Goal: Task Accomplishment & Management: Manage account settings

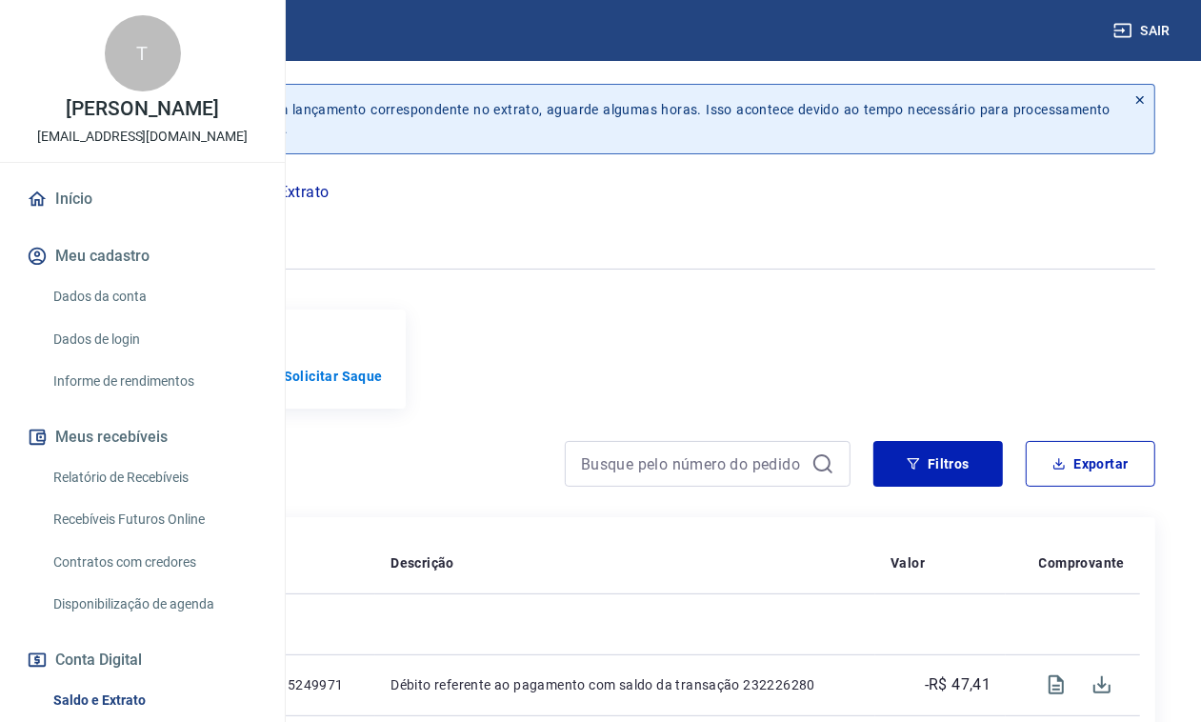
click at [81, 220] on link "Início" at bounding box center [142, 199] width 239 height 42
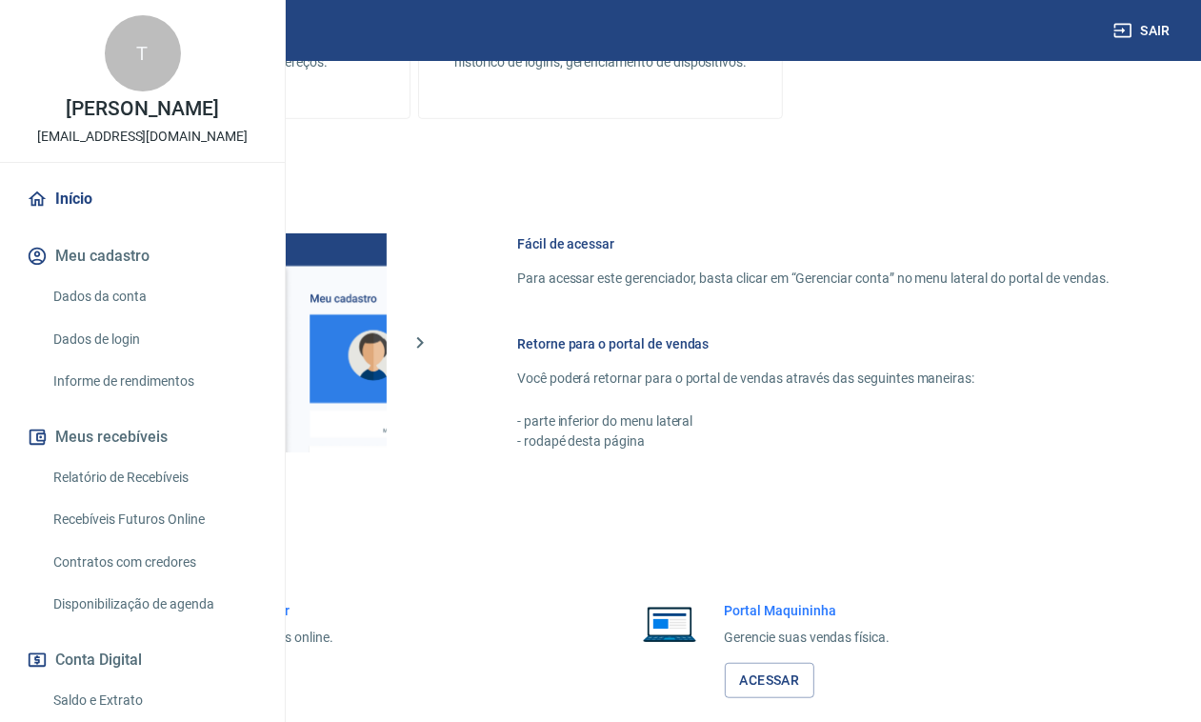
scroll to position [27, 0]
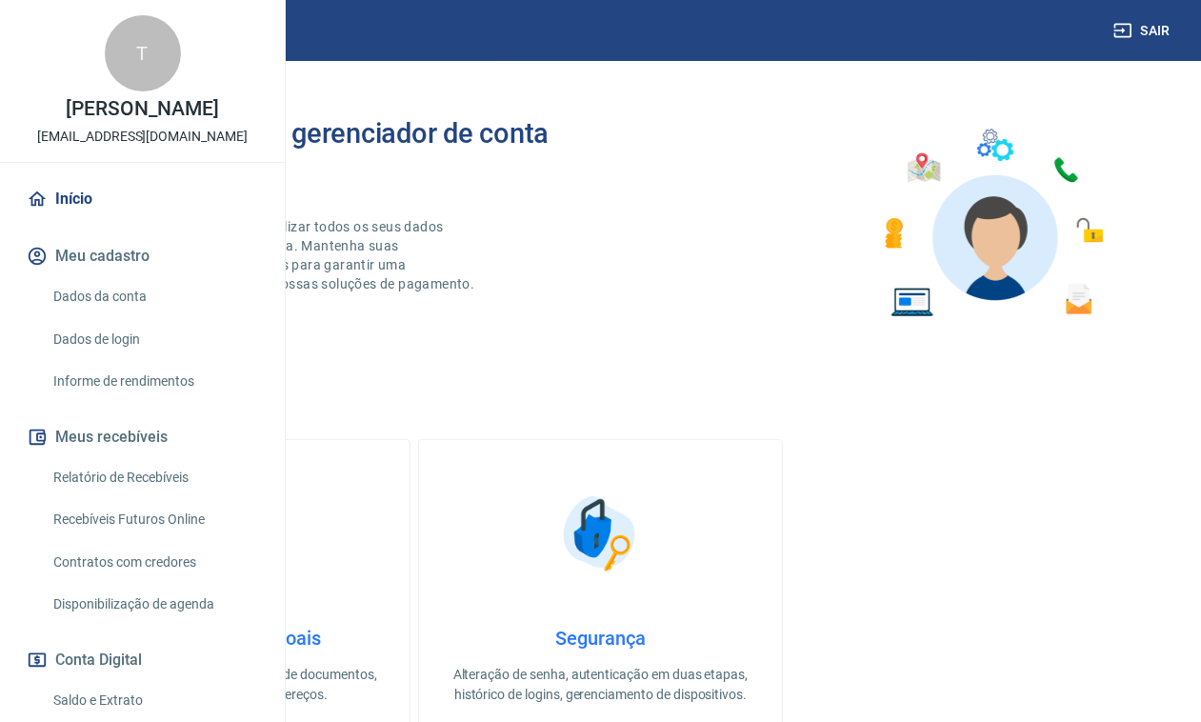
click at [82, 277] on button "Meu cadastro" at bounding box center [142, 256] width 239 height 42
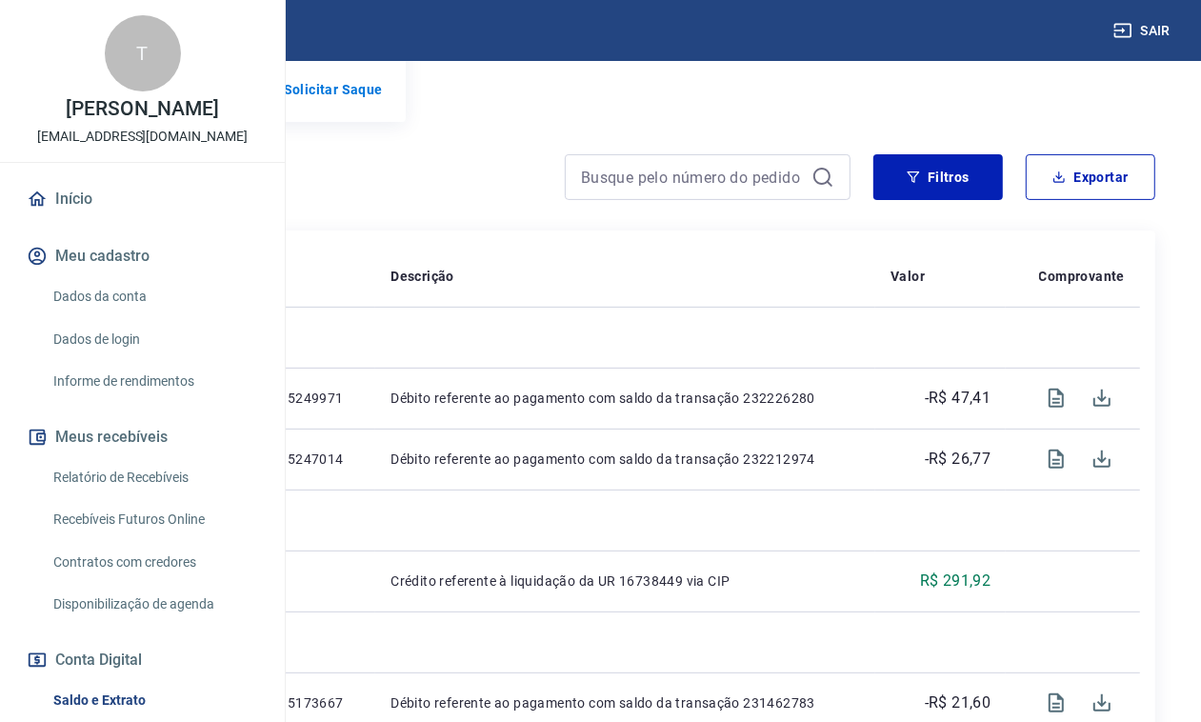
scroll to position [238, 0]
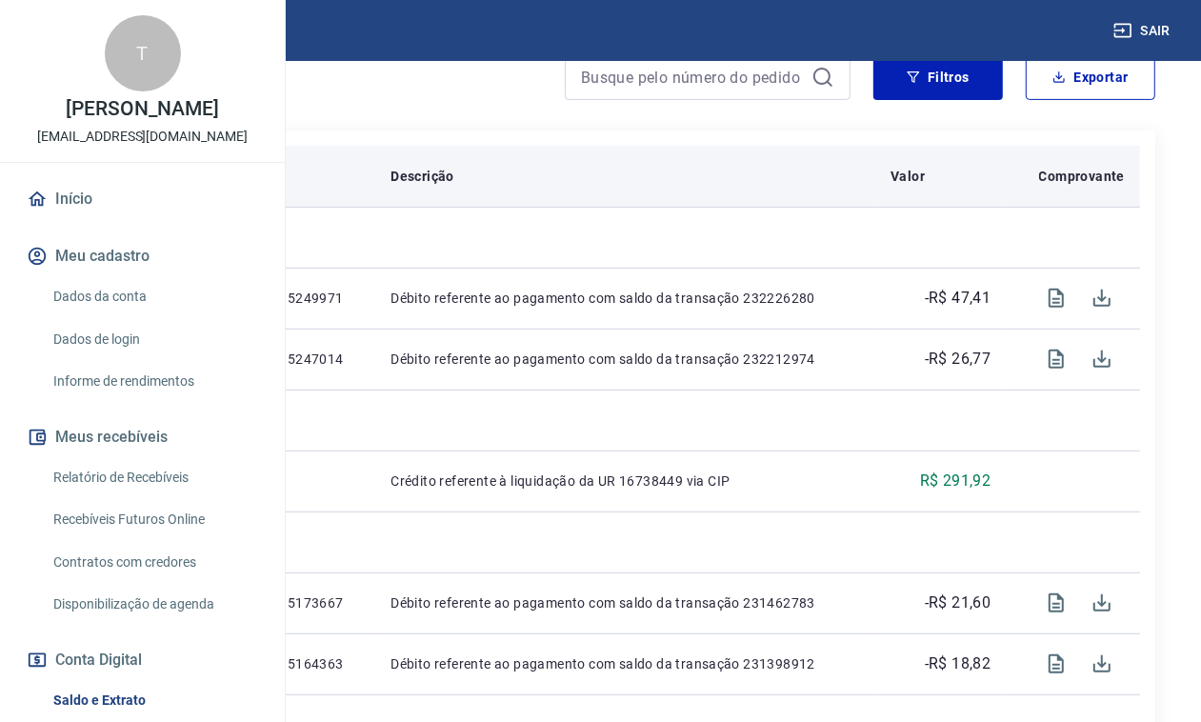
scroll to position [476, 0]
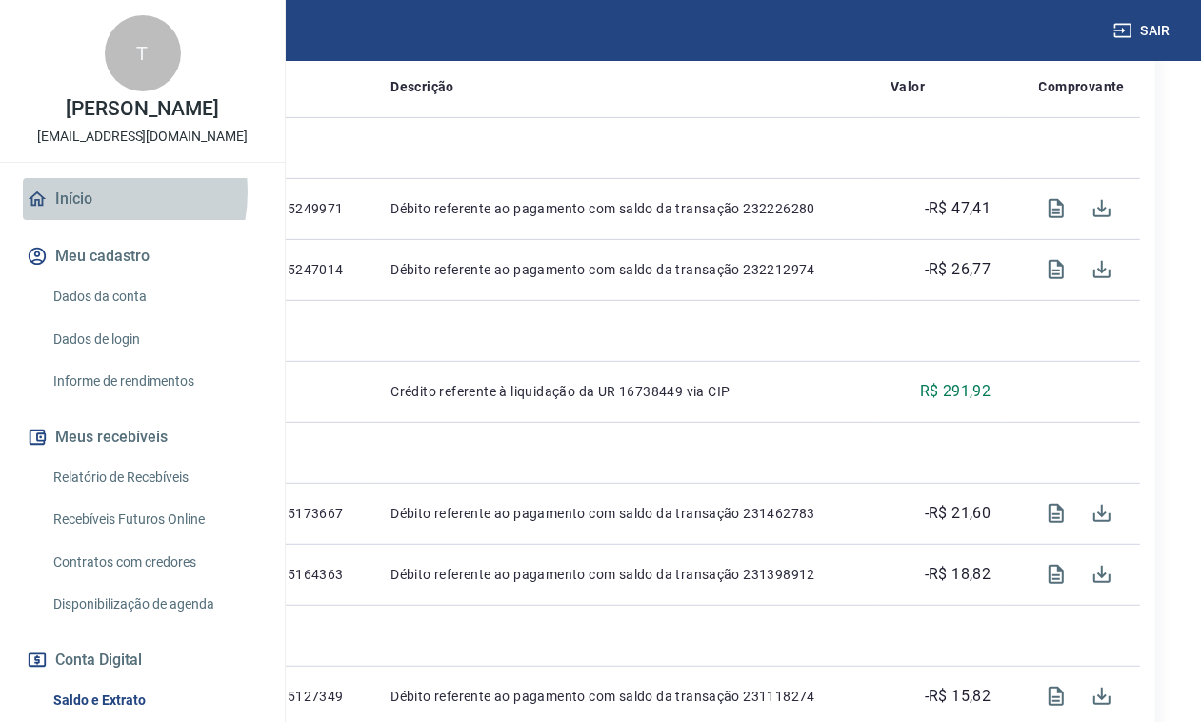
click at [89, 220] on link "Início" at bounding box center [142, 199] width 239 height 42
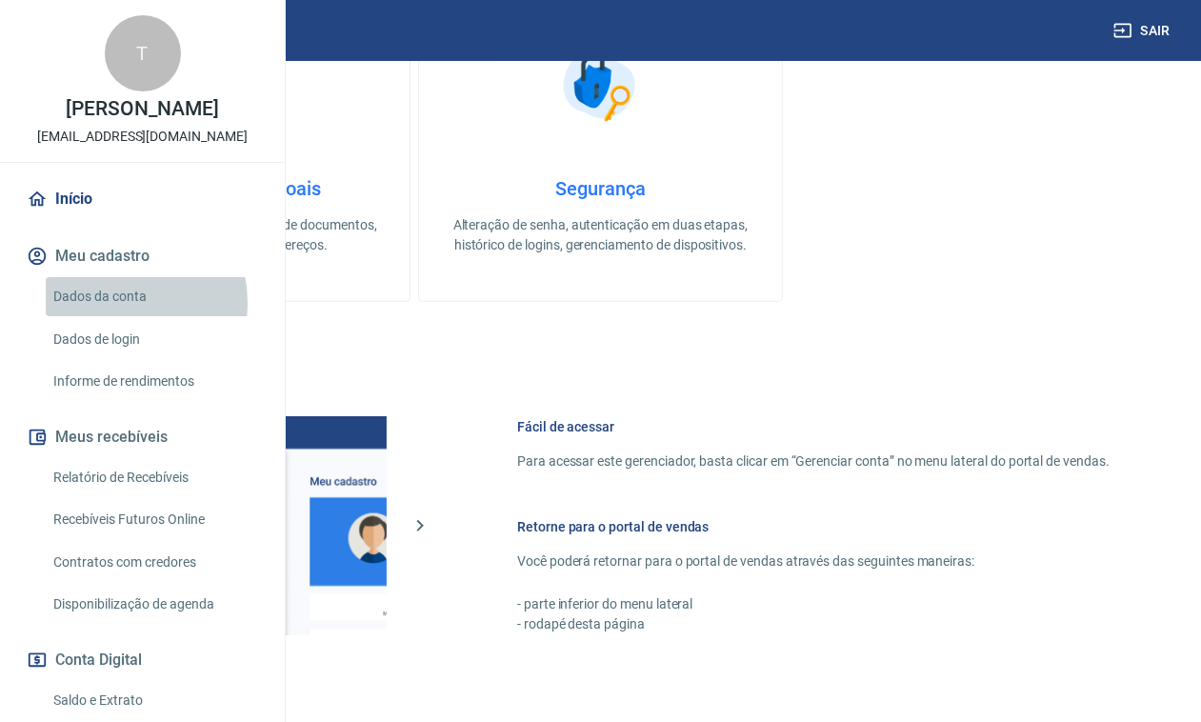
click at [110, 316] on link "Dados da conta" at bounding box center [154, 296] width 216 height 39
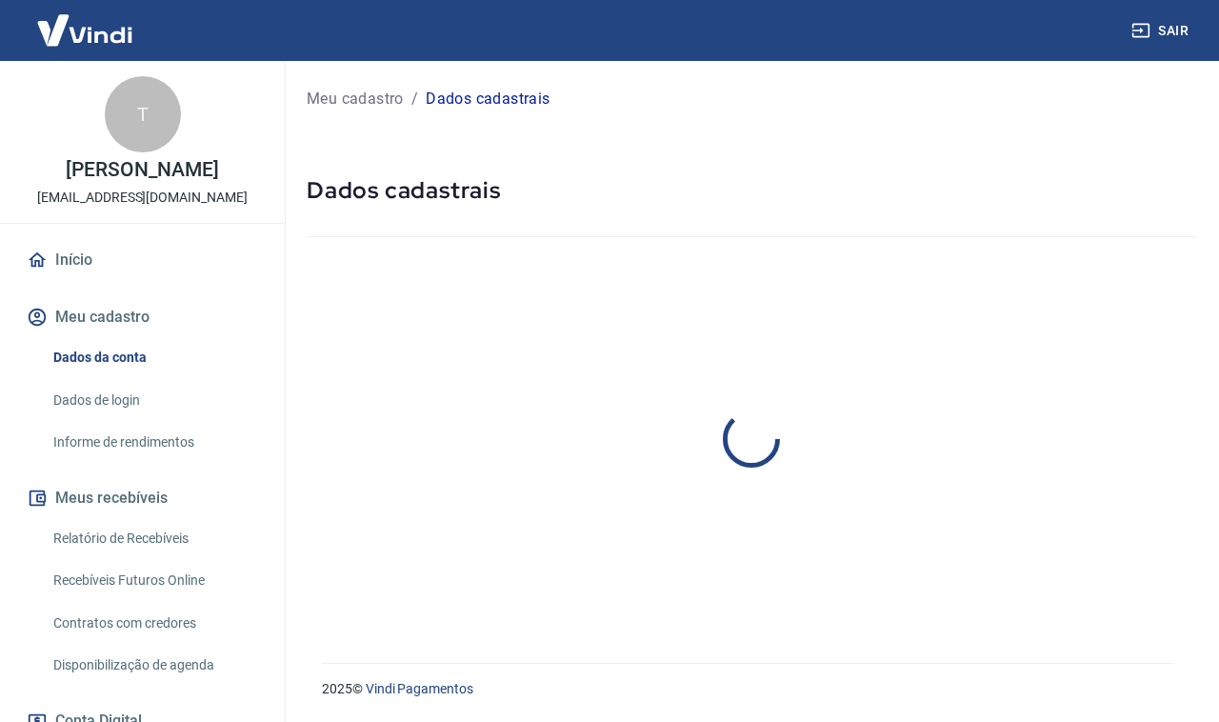
select select "SP"
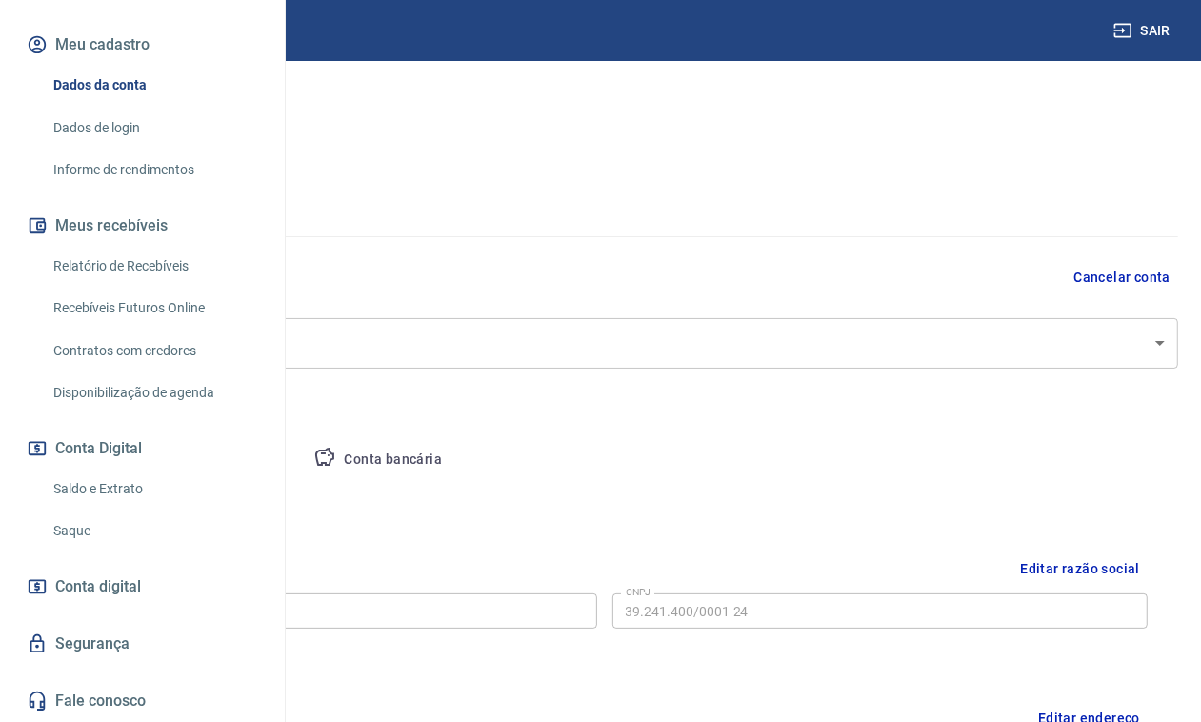
scroll to position [238, 0]
click at [134, 247] on button "Meus recebíveis" at bounding box center [142, 226] width 239 height 42
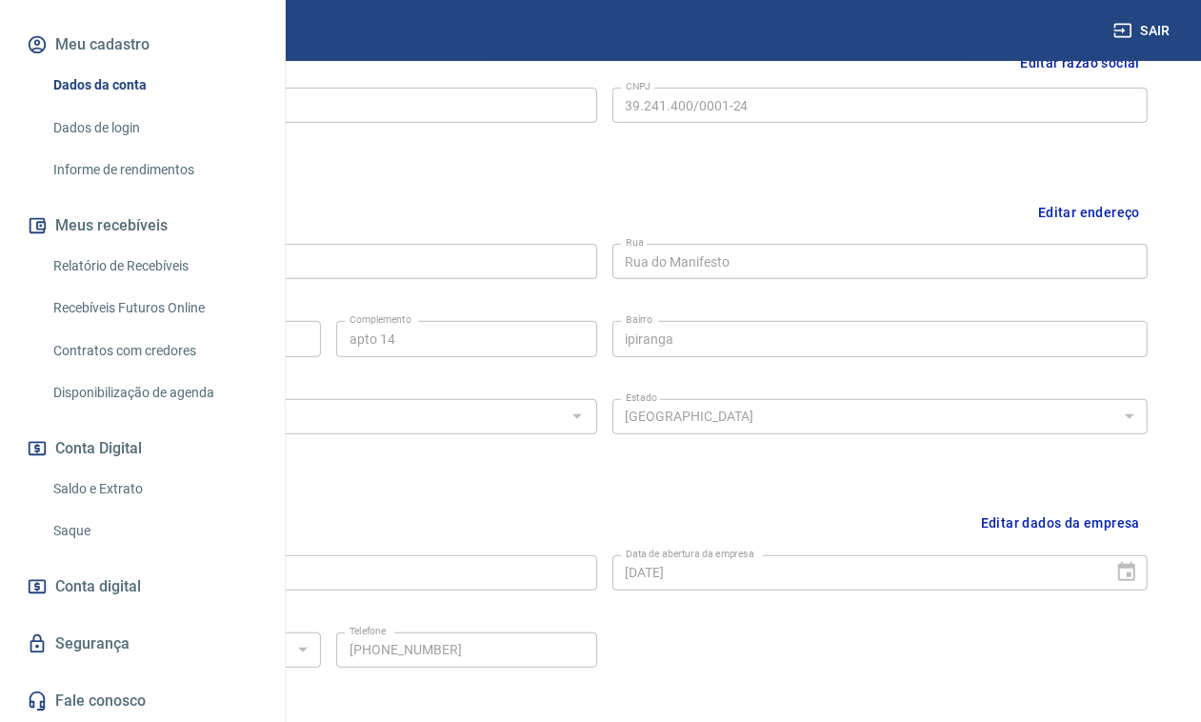
scroll to position [292, 0]
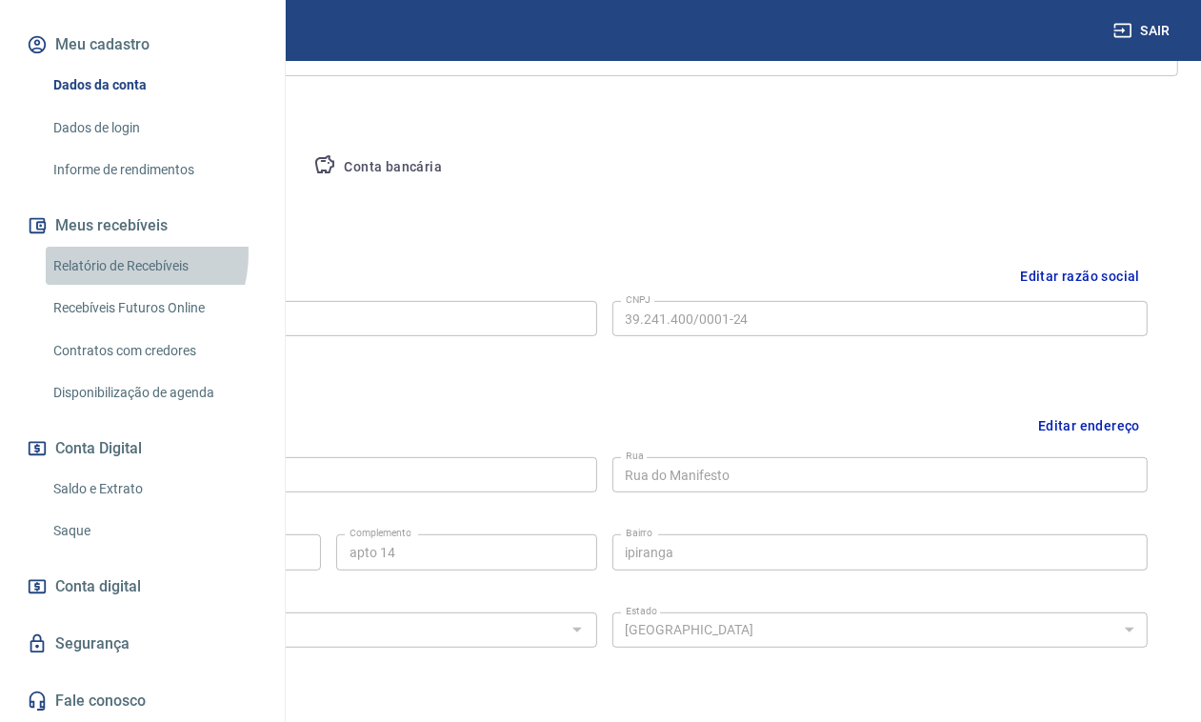
click at [120, 286] on link "Relatório de Recebíveis" at bounding box center [154, 266] width 216 height 39
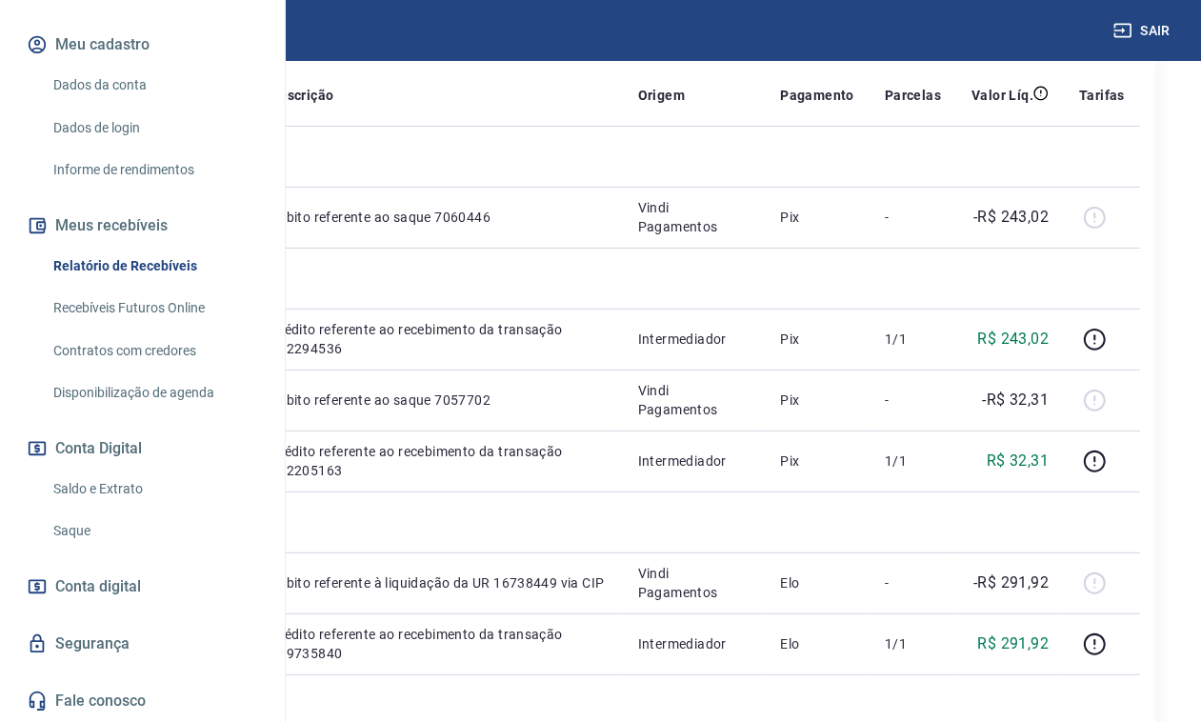
scroll to position [238, 0]
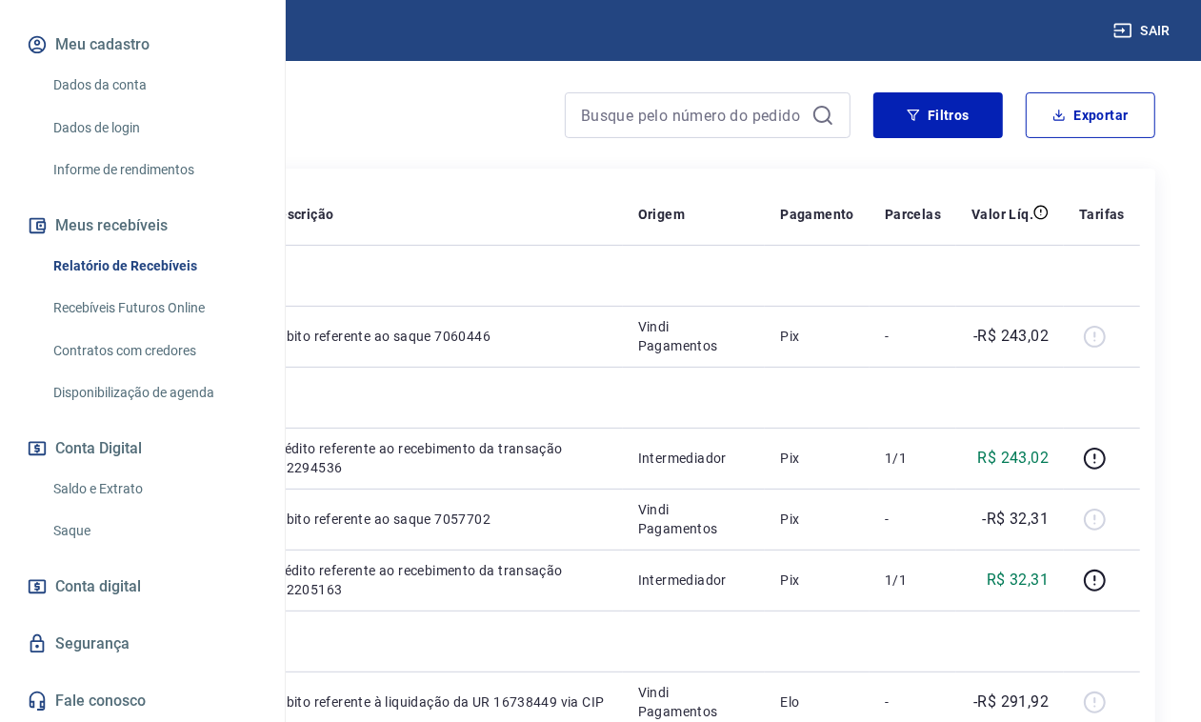
click at [103, 509] on link "Saldo e Extrato" at bounding box center [154, 489] width 216 height 39
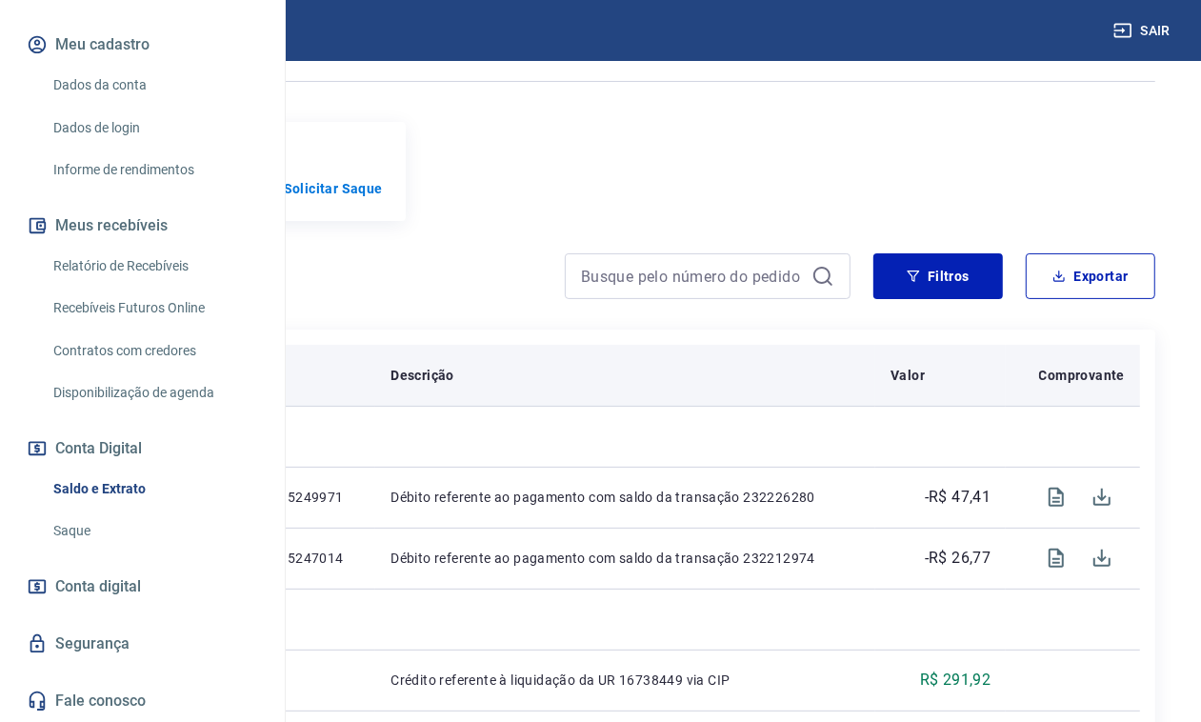
scroll to position [238, 0]
